Goal: Information Seeking & Learning: Learn about a topic

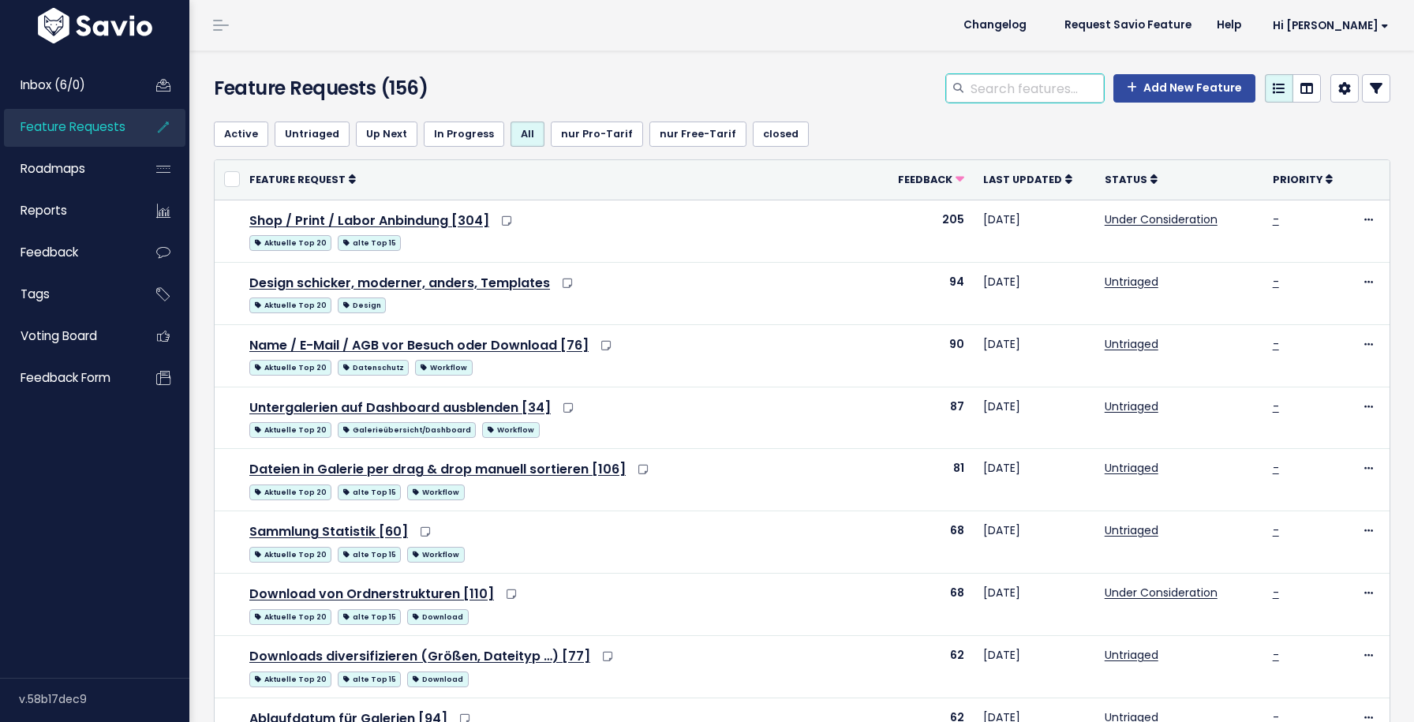
click at [1000, 92] on input "search" at bounding box center [1036, 88] width 135 height 28
type input "download"
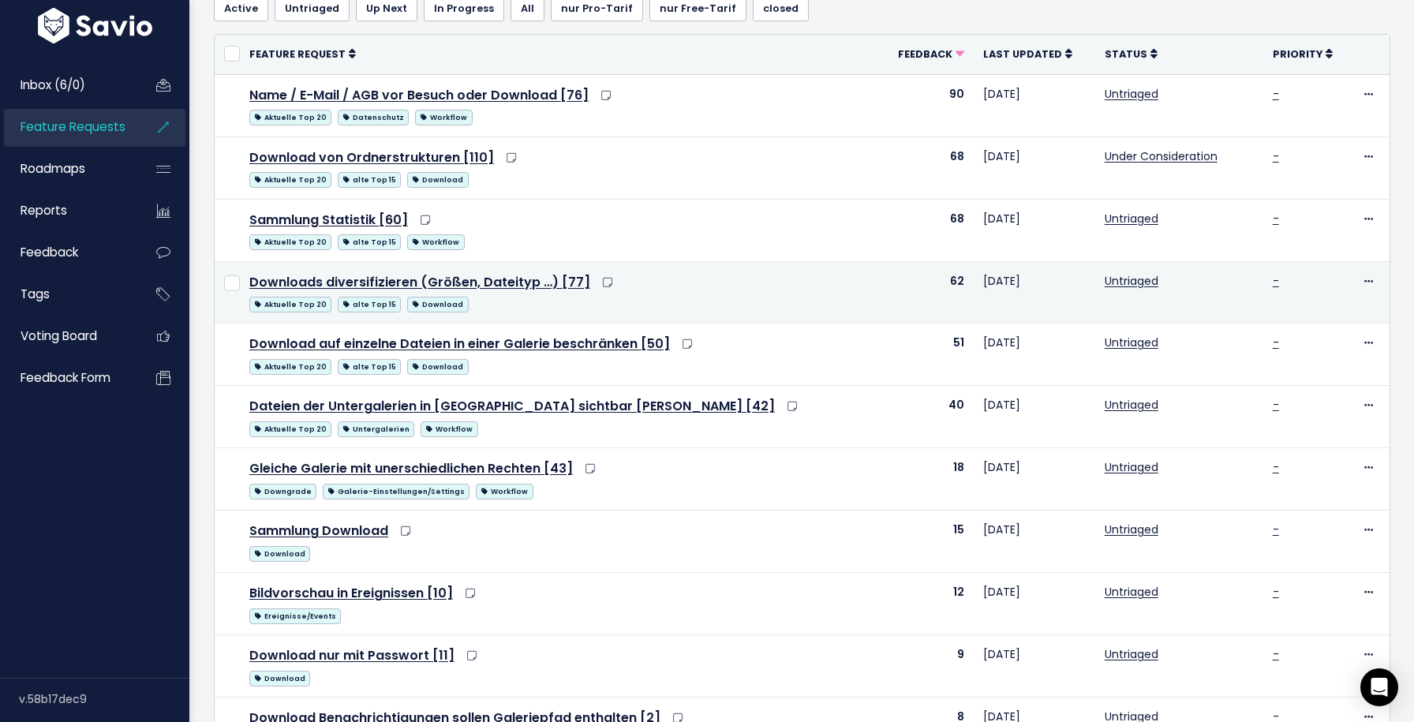
scroll to position [179, 0]
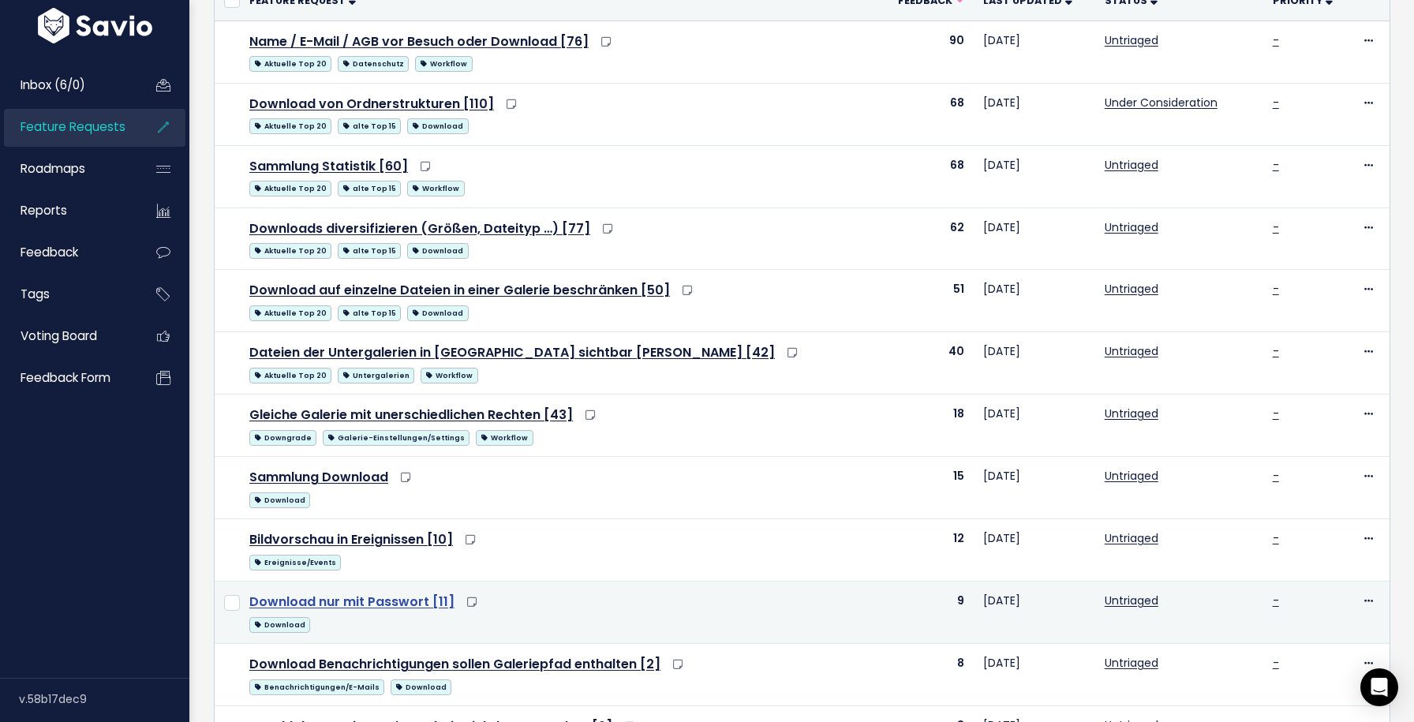
click at [398, 604] on link "Download nur mit Passwort [11]" at bounding box center [351, 601] width 205 height 18
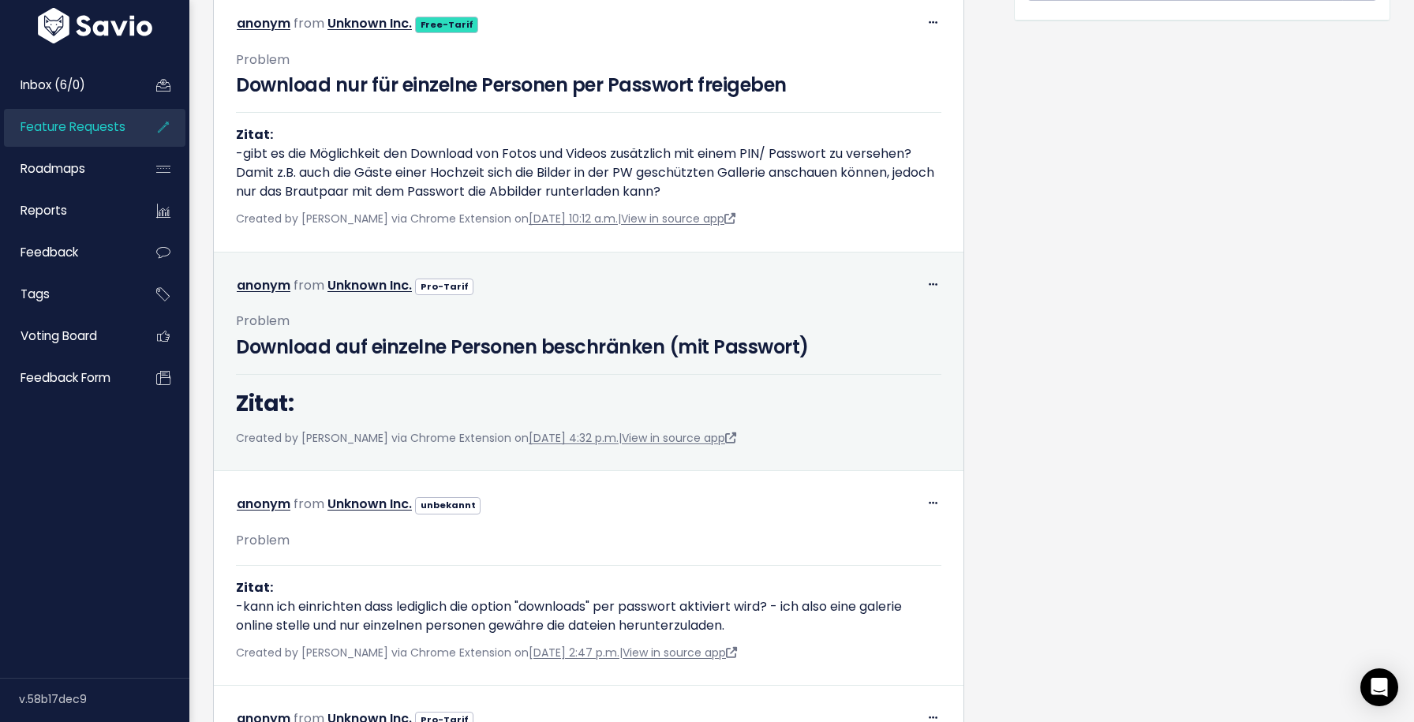
scroll to position [753, 0]
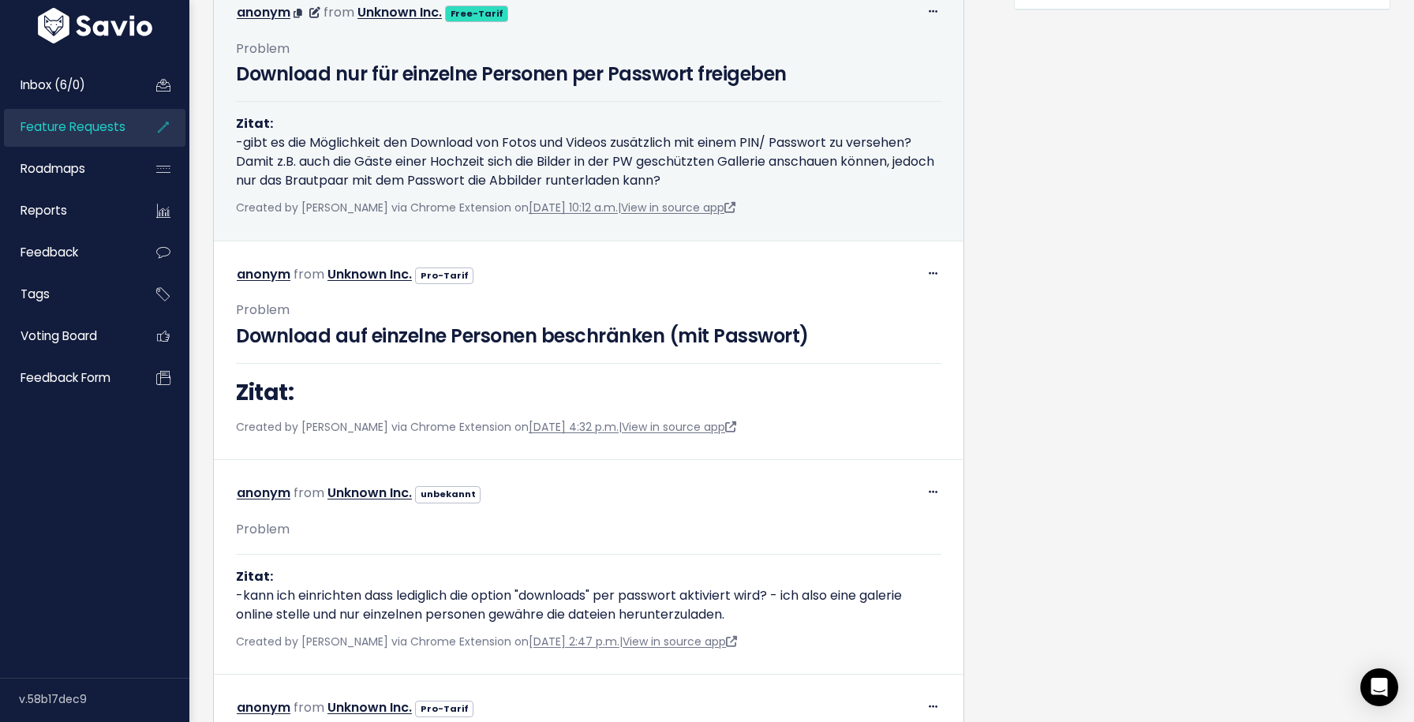
click at [678, 218] on div "Created by [PERSON_NAME] via Chrome Extension on [DATE] 10:12 a.m. | View in so…" at bounding box center [588, 208] width 705 height 20
click at [678, 215] on link "View in source app" at bounding box center [678, 208] width 114 height 16
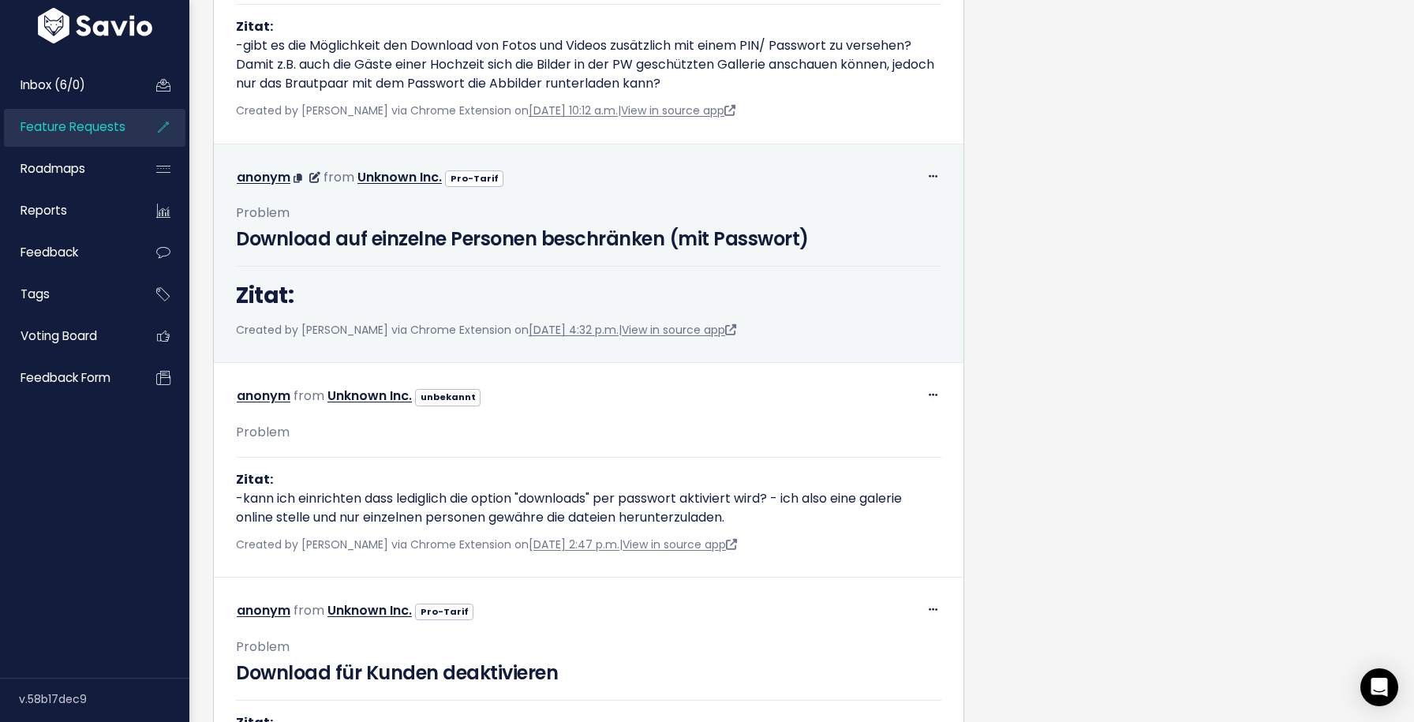
scroll to position [855, 0]
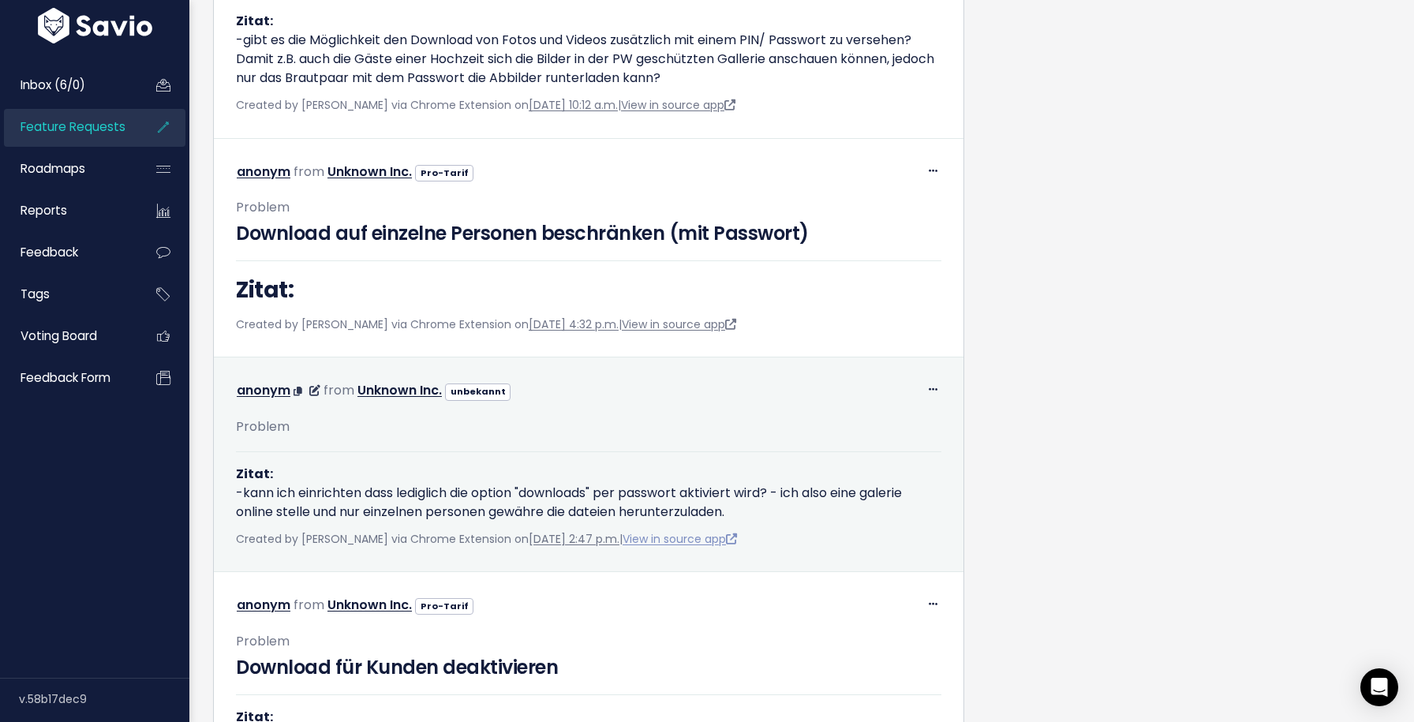
click at [708, 547] on link "View in source app" at bounding box center [679, 539] width 114 height 16
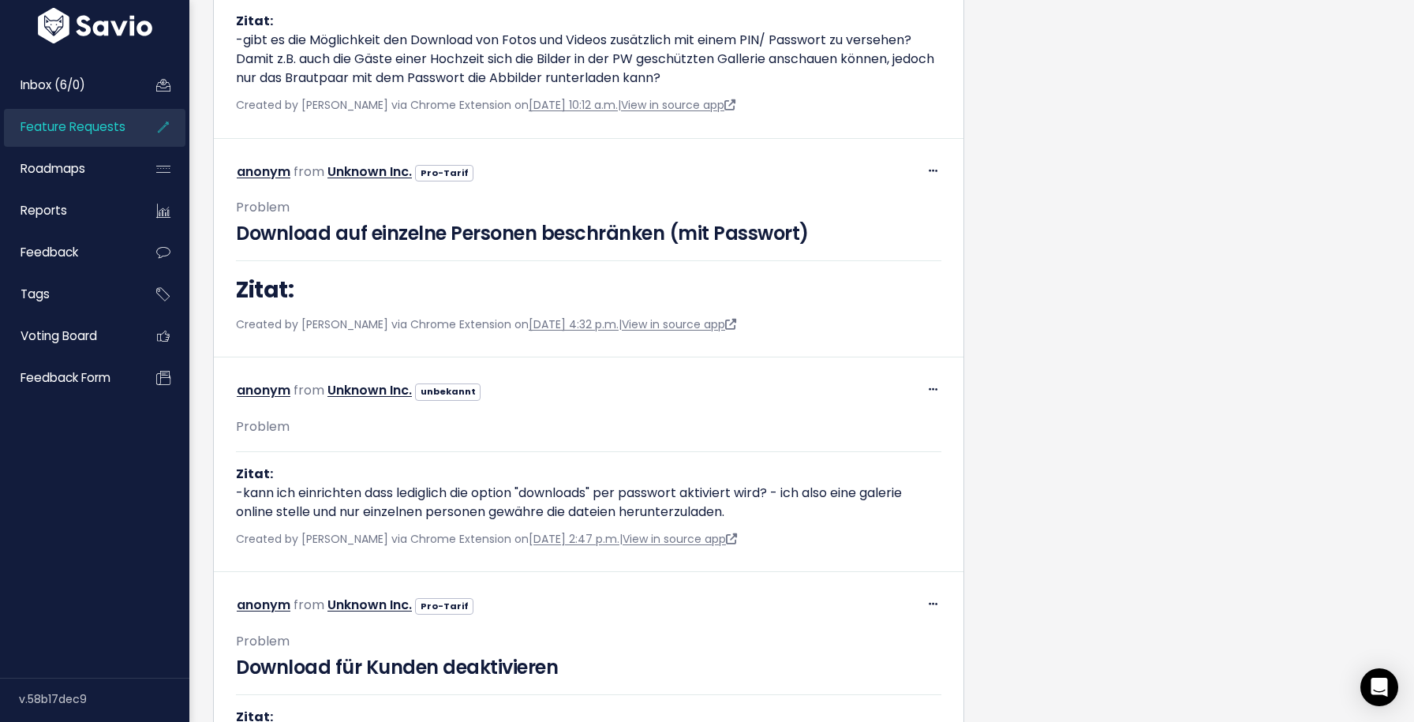
click at [92, 121] on span "Feature Requests" at bounding box center [73, 126] width 105 height 17
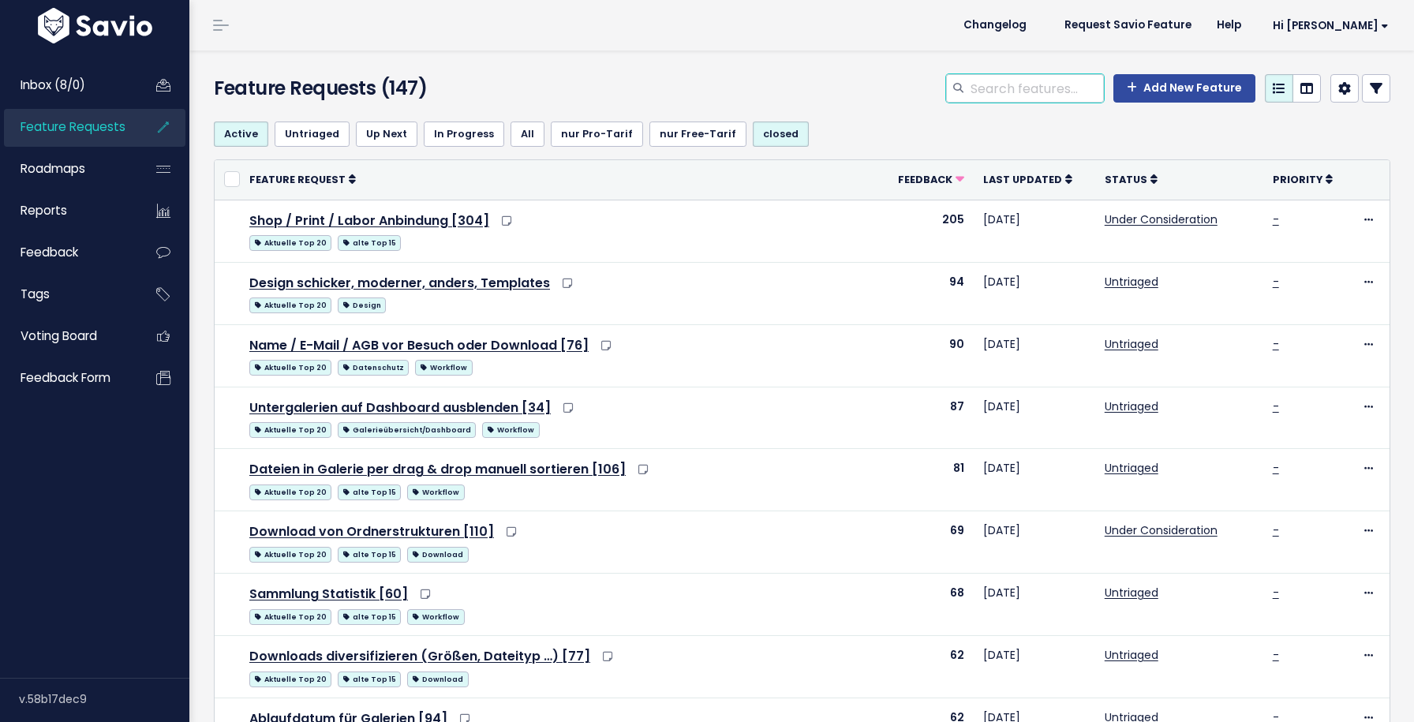
click at [1003, 92] on input "search" at bounding box center [1036, 88] width 135 height 28
type input "design"
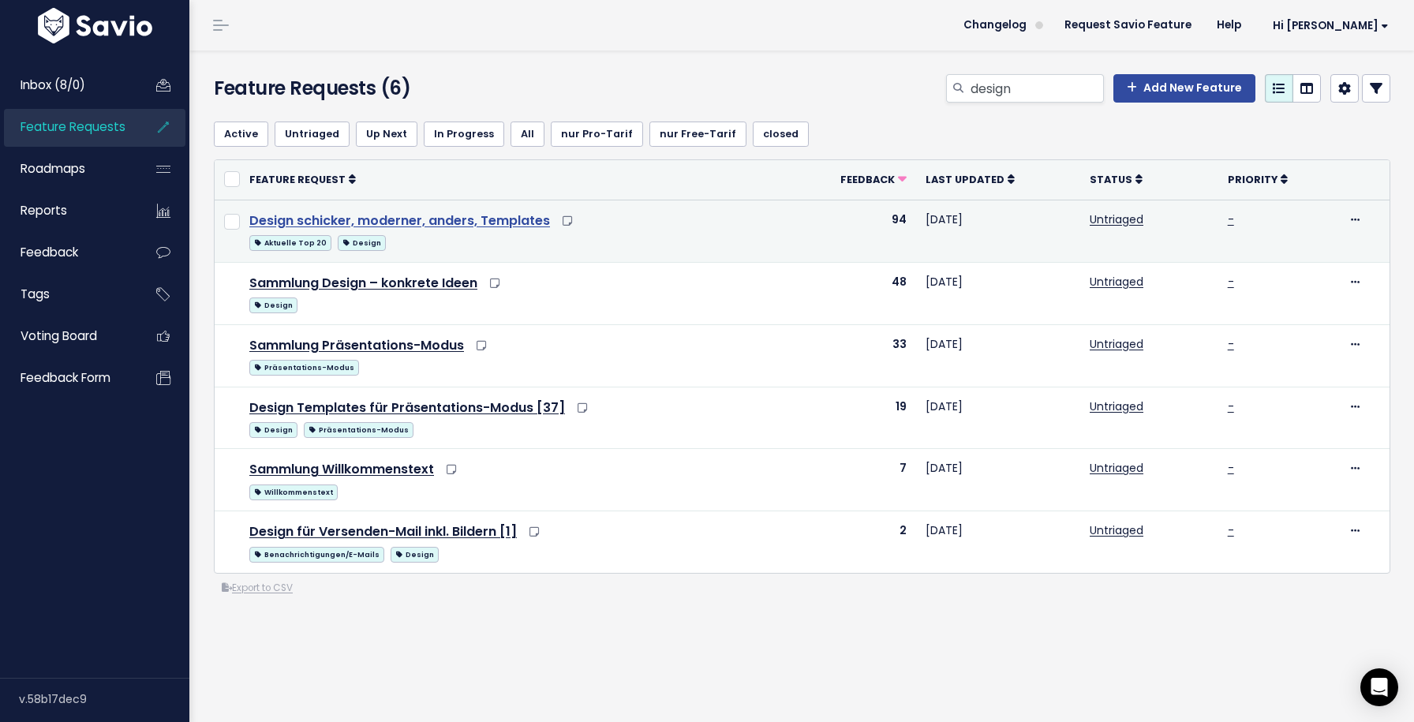
click at [346, 214] on link "Design schicker, moderner, anders, Templates" at bounding box center [399, 220] width 301 height 18
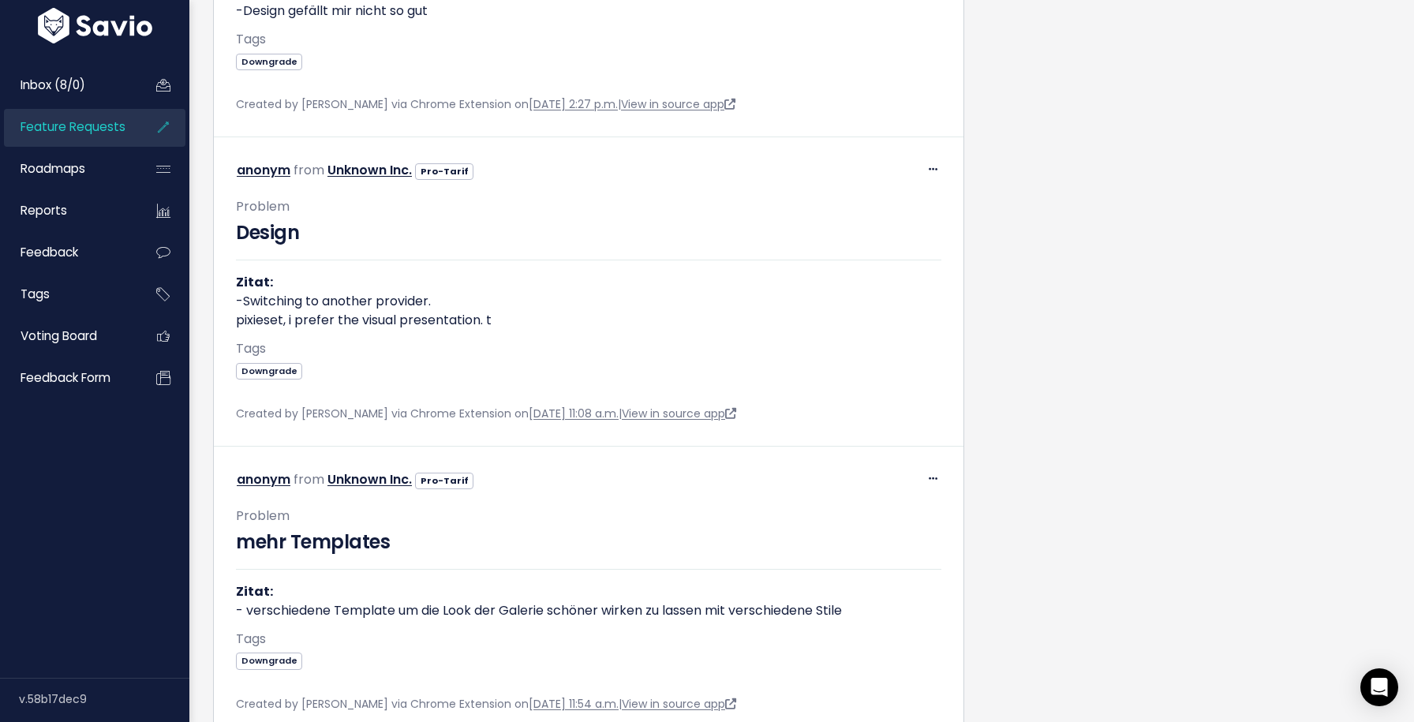
scroll to position [2387, 0]
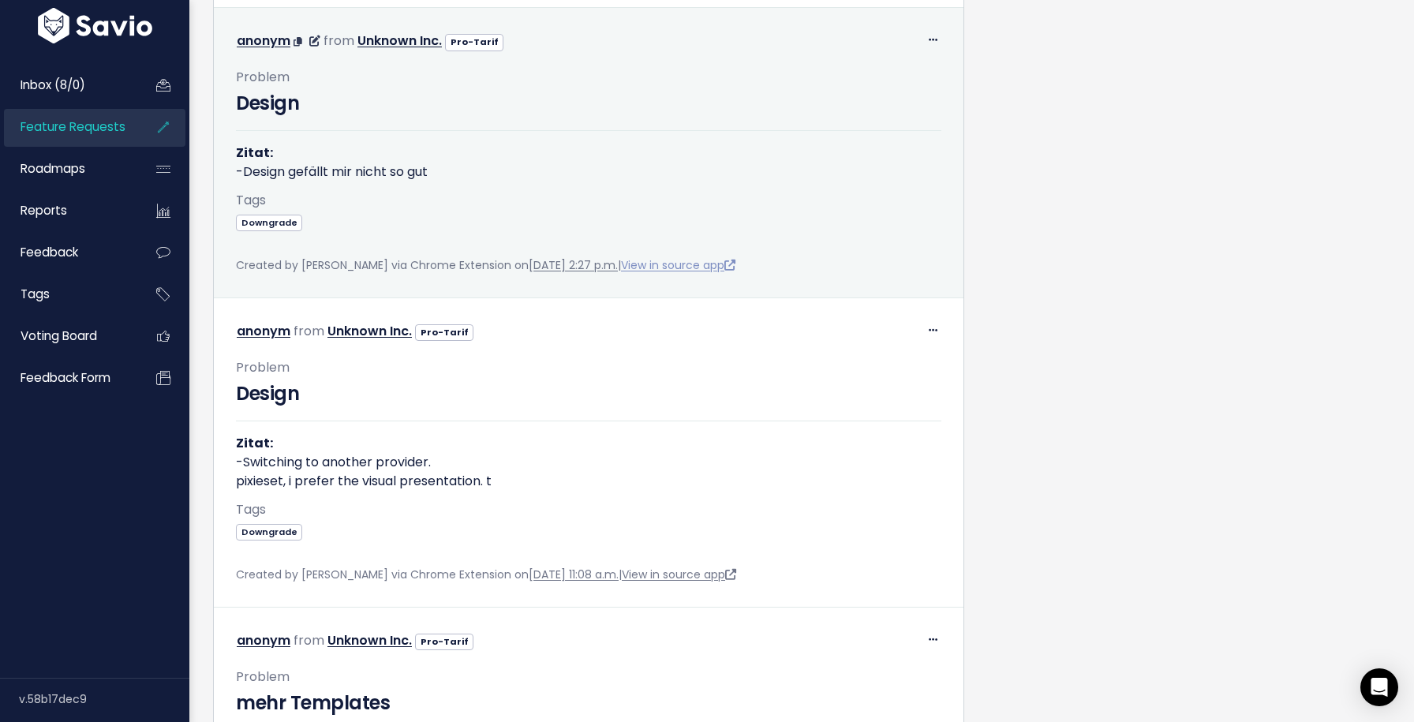
click at [688, 266] on link "View in source app" at bounding box center [678, 265] width 114 height 16
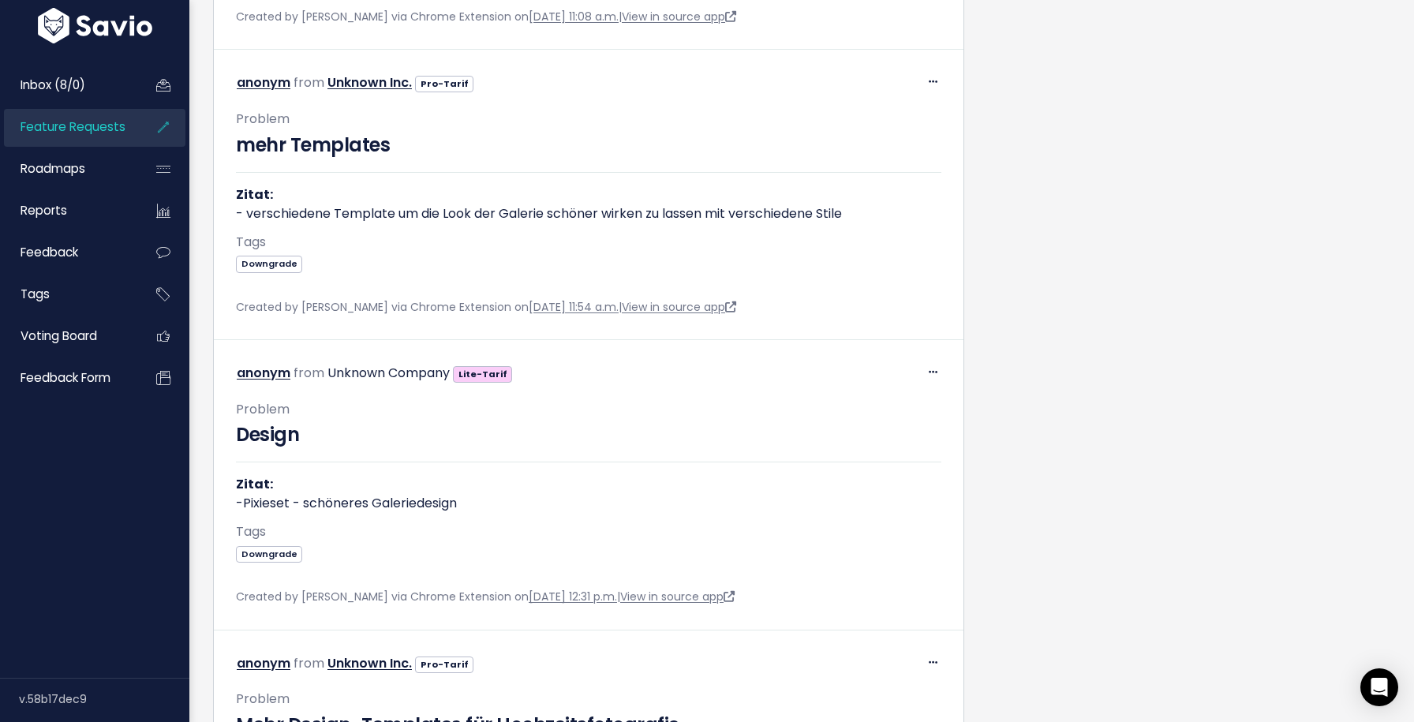
scroll to position [2990, 0]
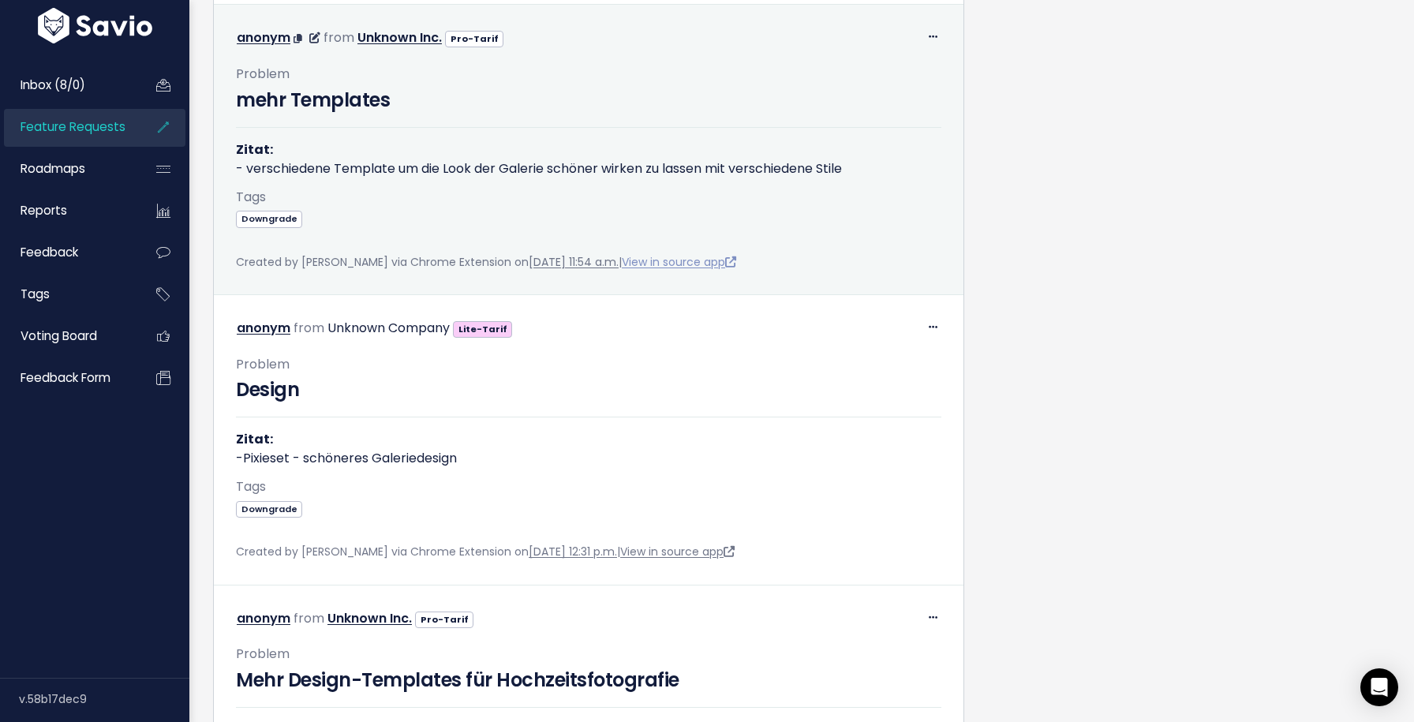
click at [708, 258] on link "View in source app" at bounding box center [679, 262] width 114 height 16
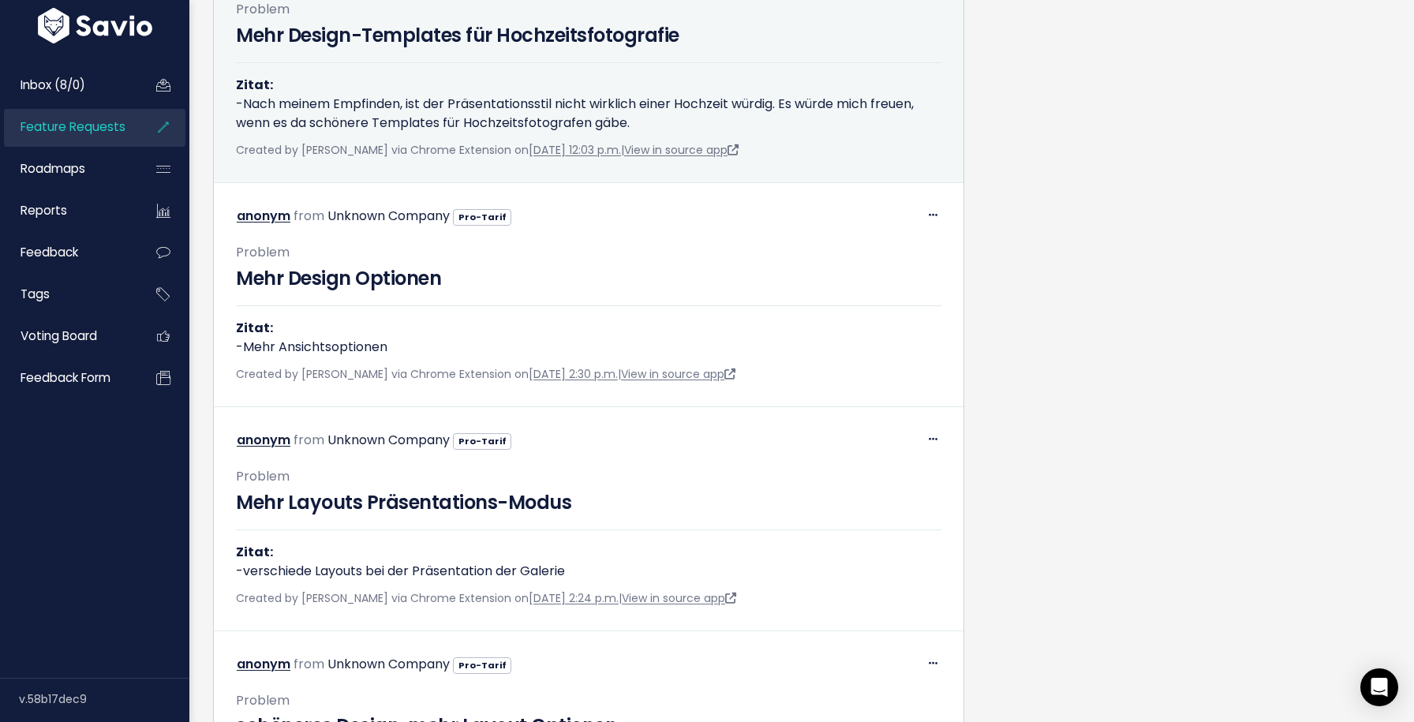
scroll to position [3636, 0]
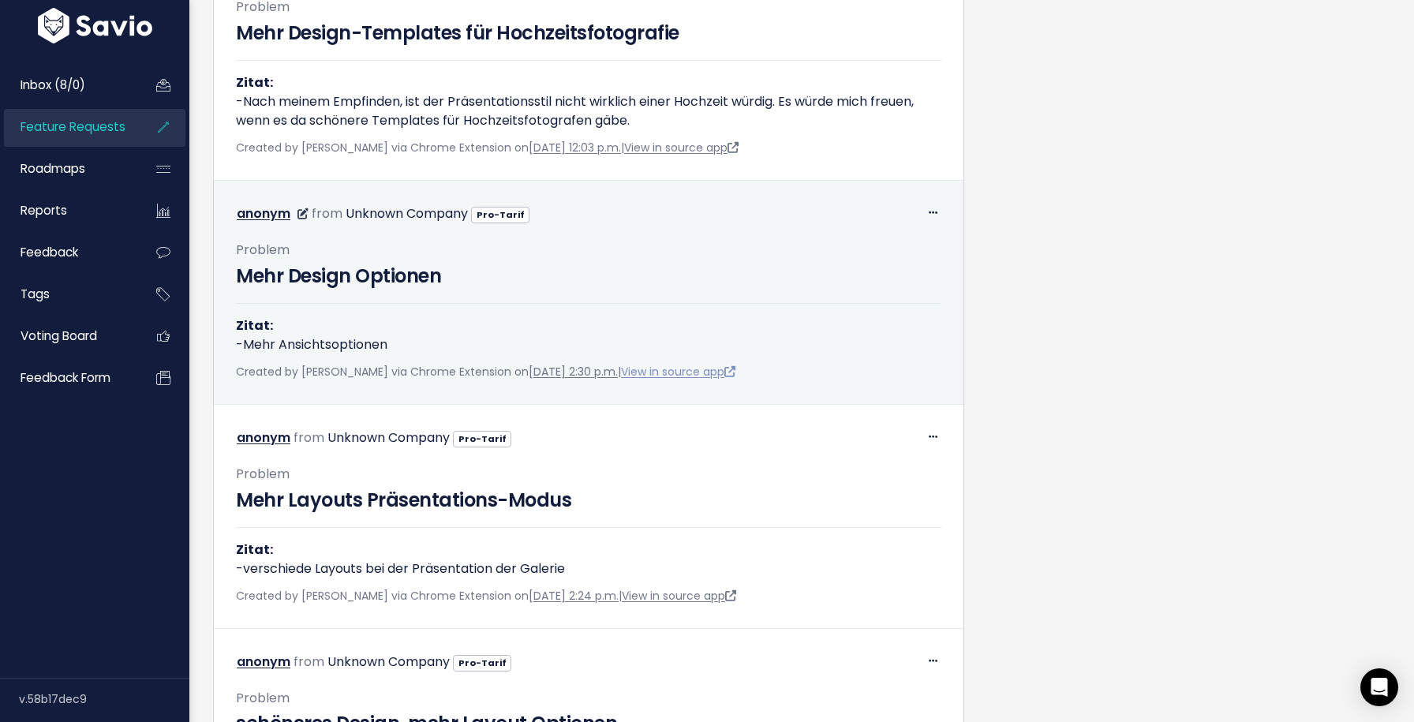
click at [704, 372] on link "View in source app" at bounding box center [678, 372] width 114 height 16
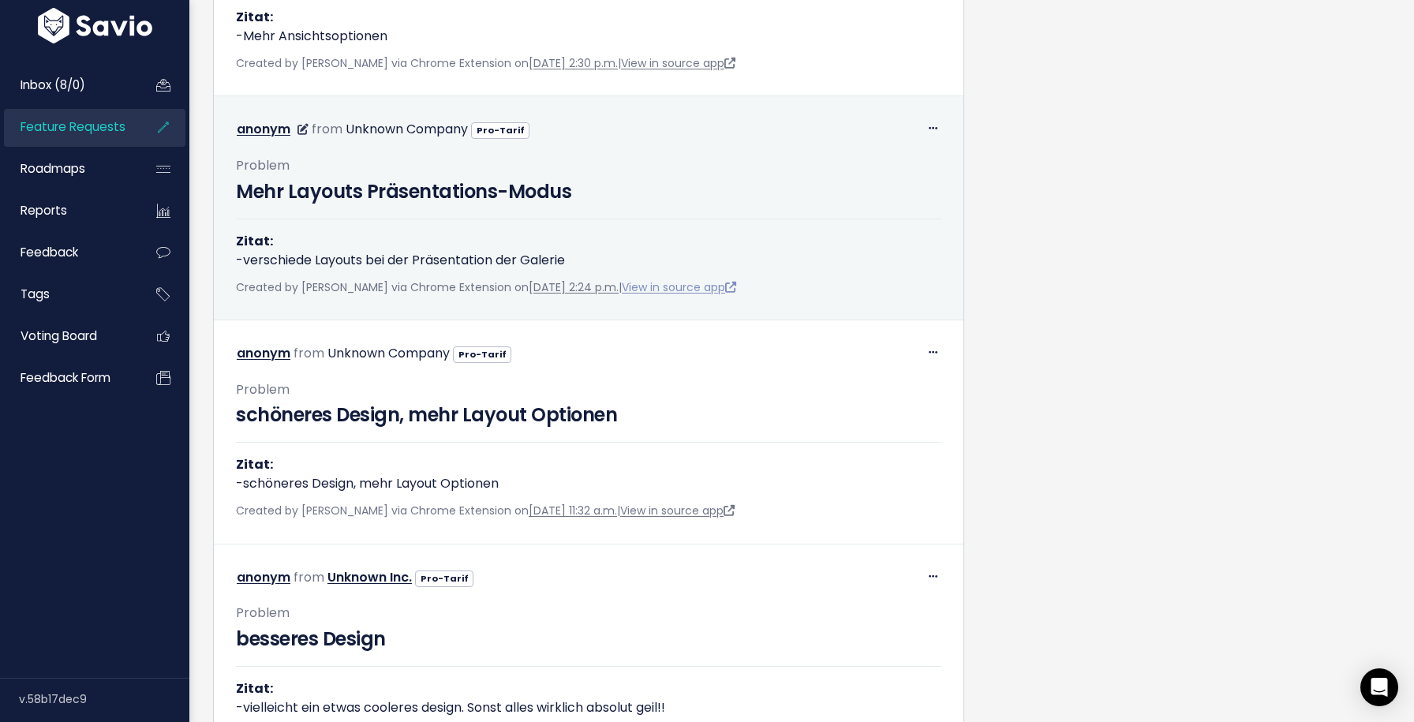
scroll to position [3990, 0]
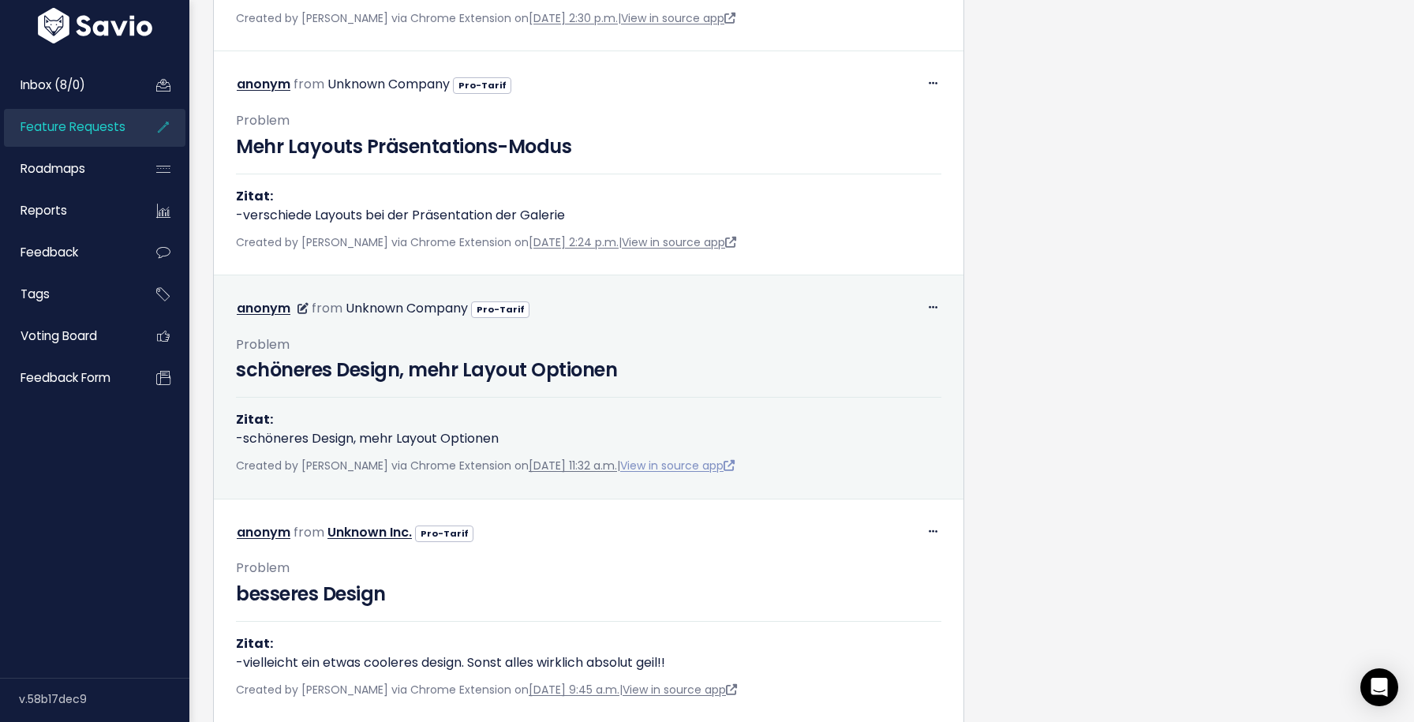
click at [719, 471] on link "View in source app" at bounding box center [677, 466] width 114 height 16
